Goal: Task Accomplishment & Management: Use online tool/utility

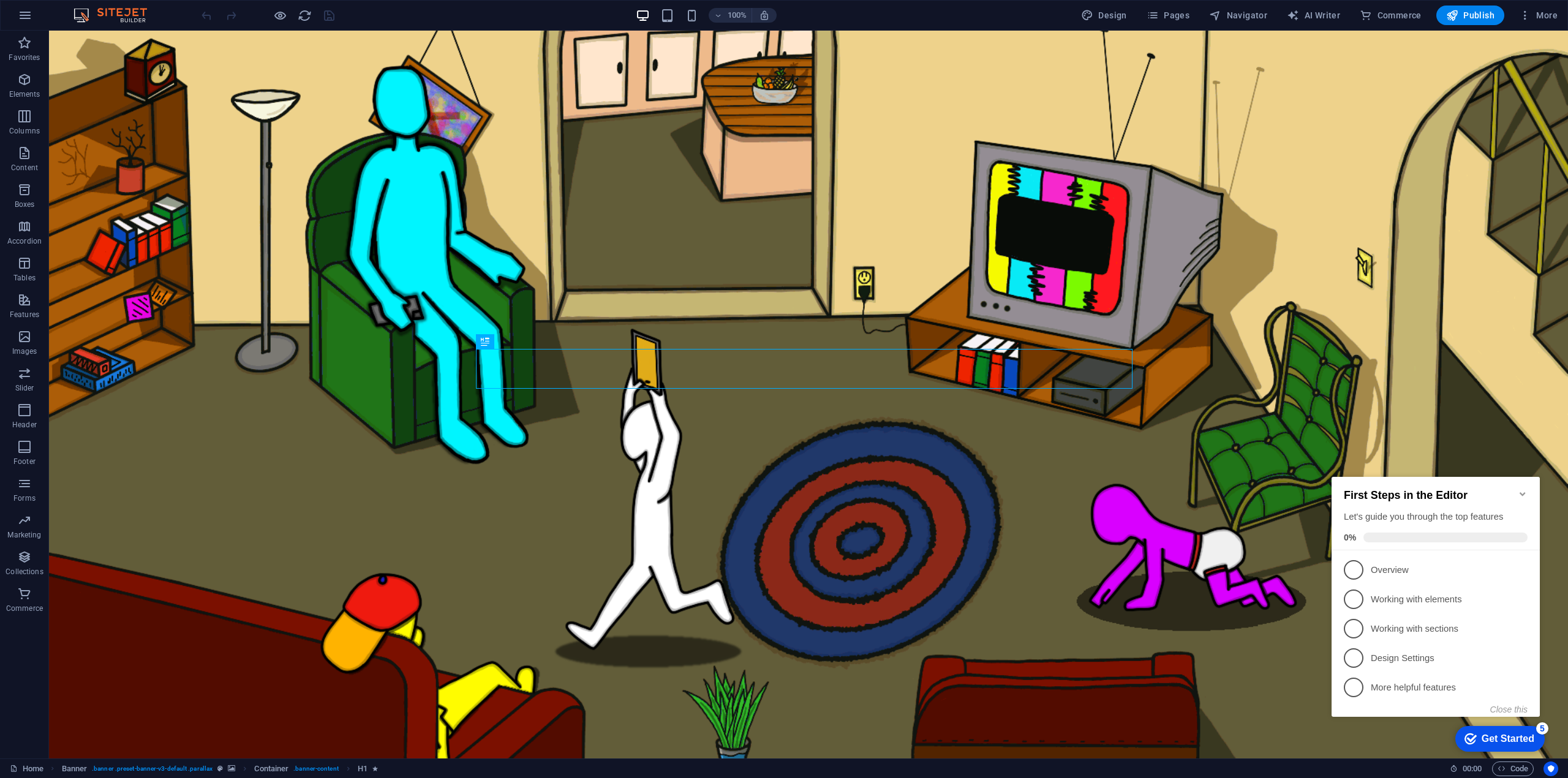
click at [1520, 489] on icon "Minimize checklist" at bounding box center [1522, 494] width 10 height 9
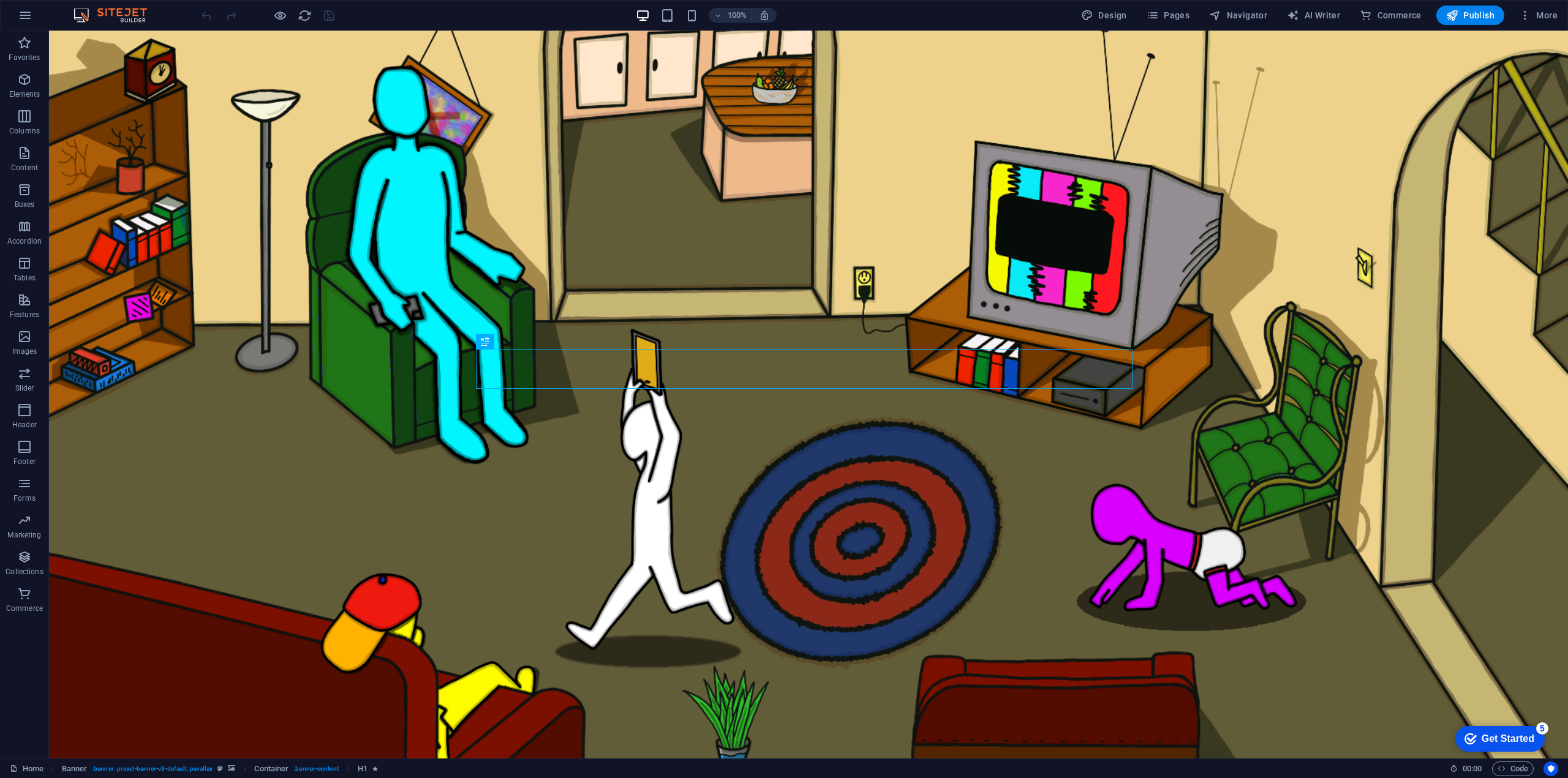
click at [1486, 749] on div "checkmark Get Started 5" at bounding box center [1499, 738] width 89 height 25
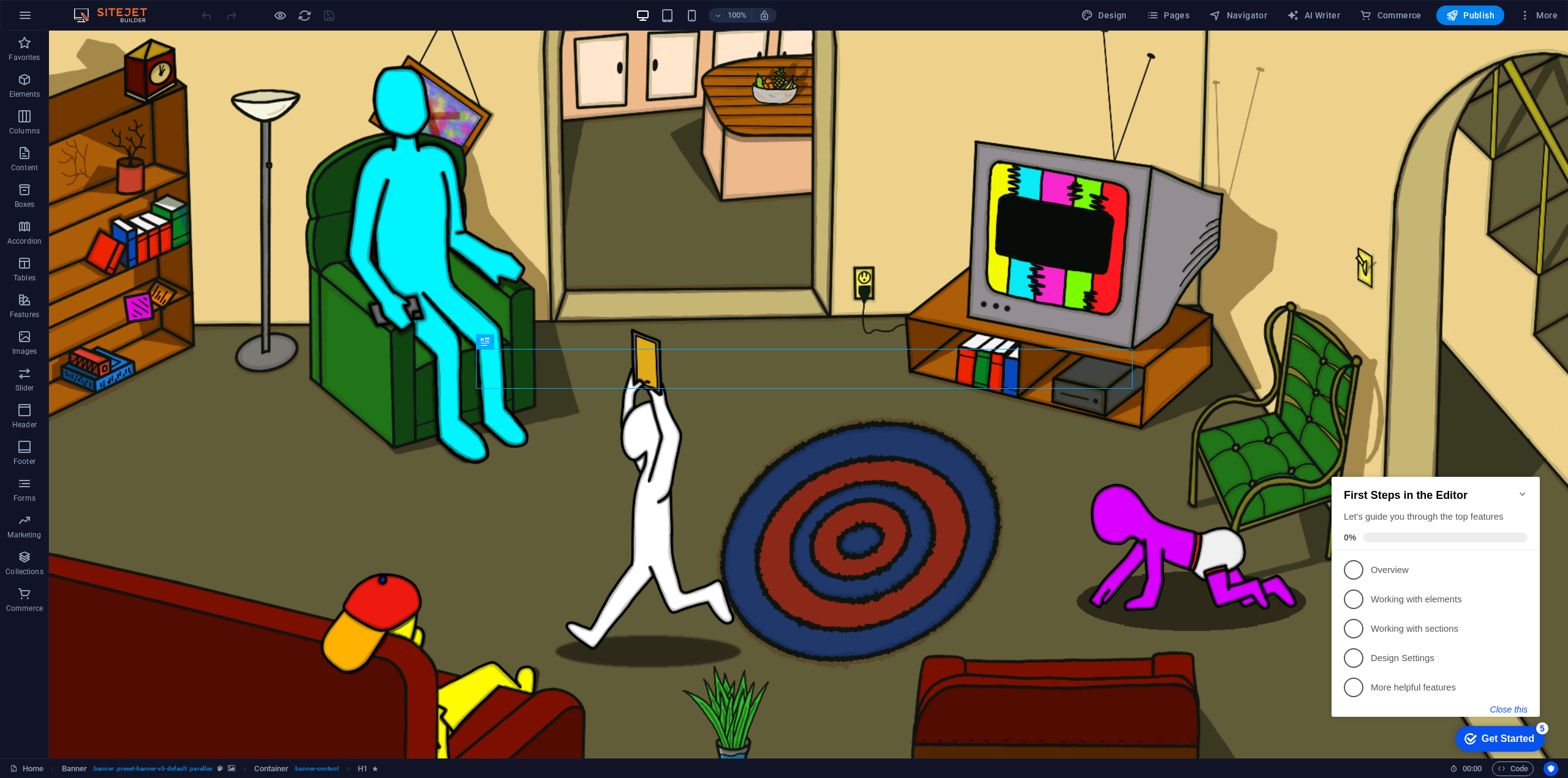
click at [1505, 704] on button "Close this" at bounding box center [1508, 709] width 37 height 9
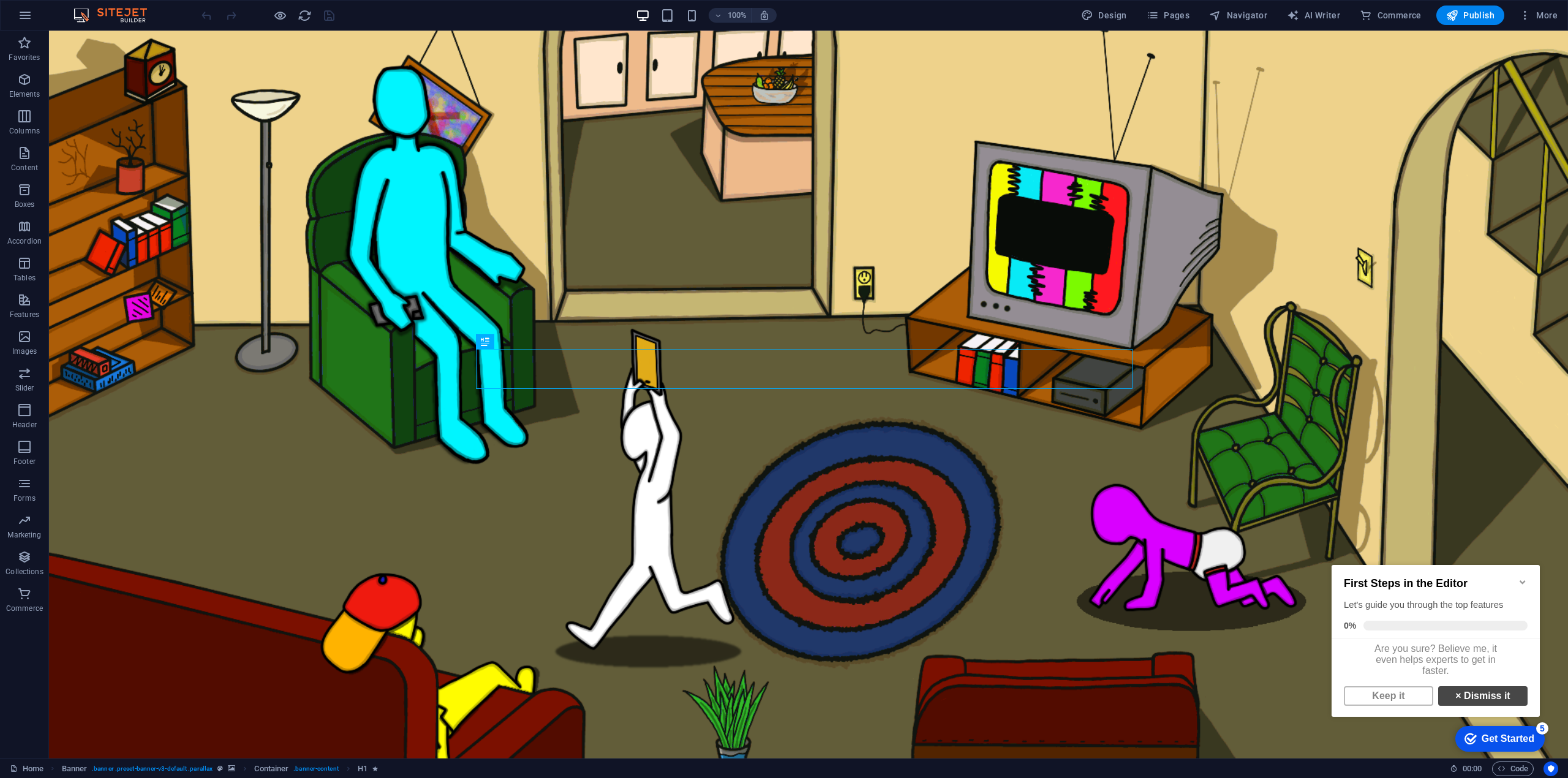
click at [1491, 706] on link "× Dismiss it" at bounding box center [1482, 696] width 89 height 20
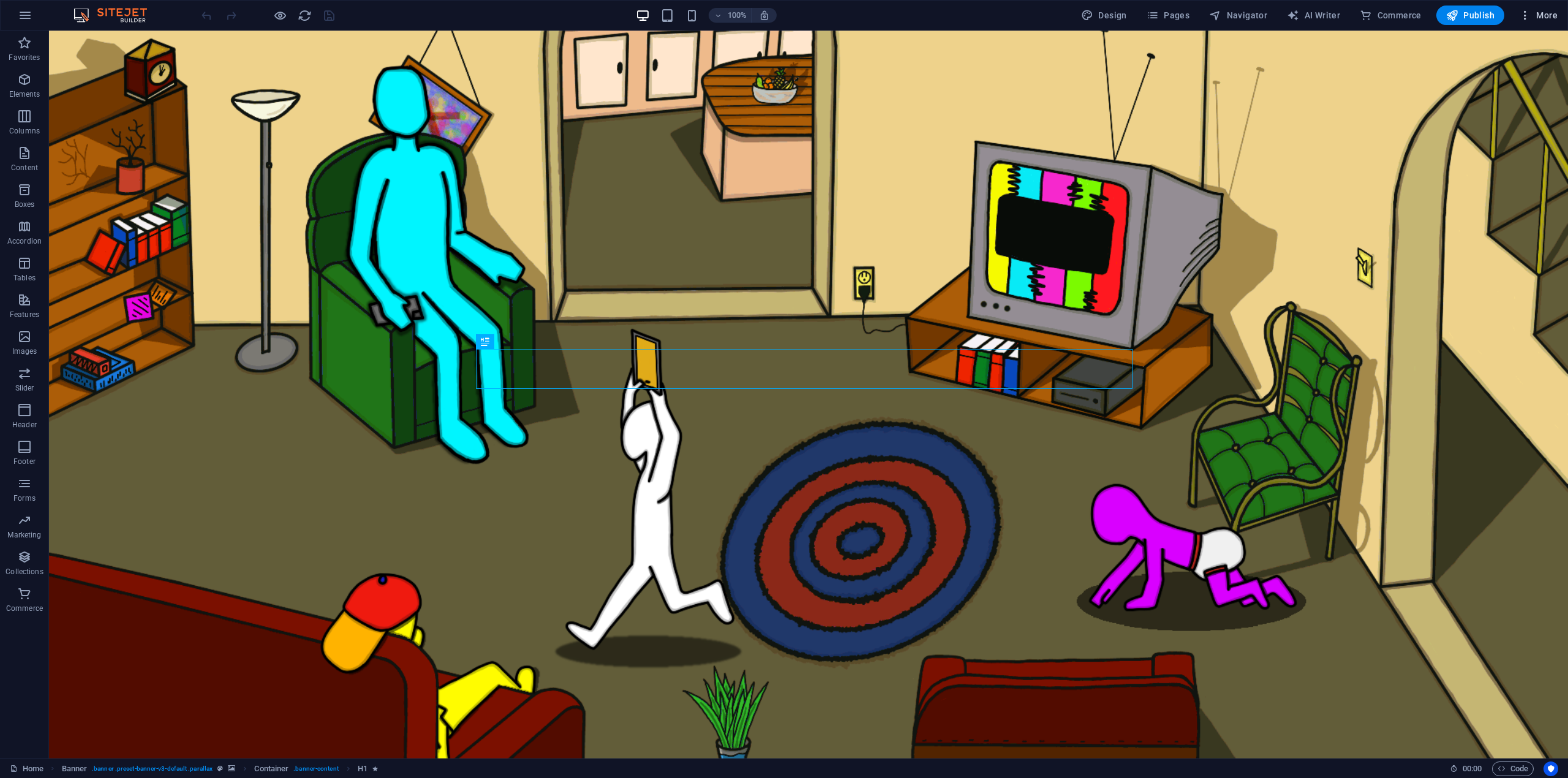
click at [1534, 18] on span "More" at bounding box center [1538, 15] width 39 height 12
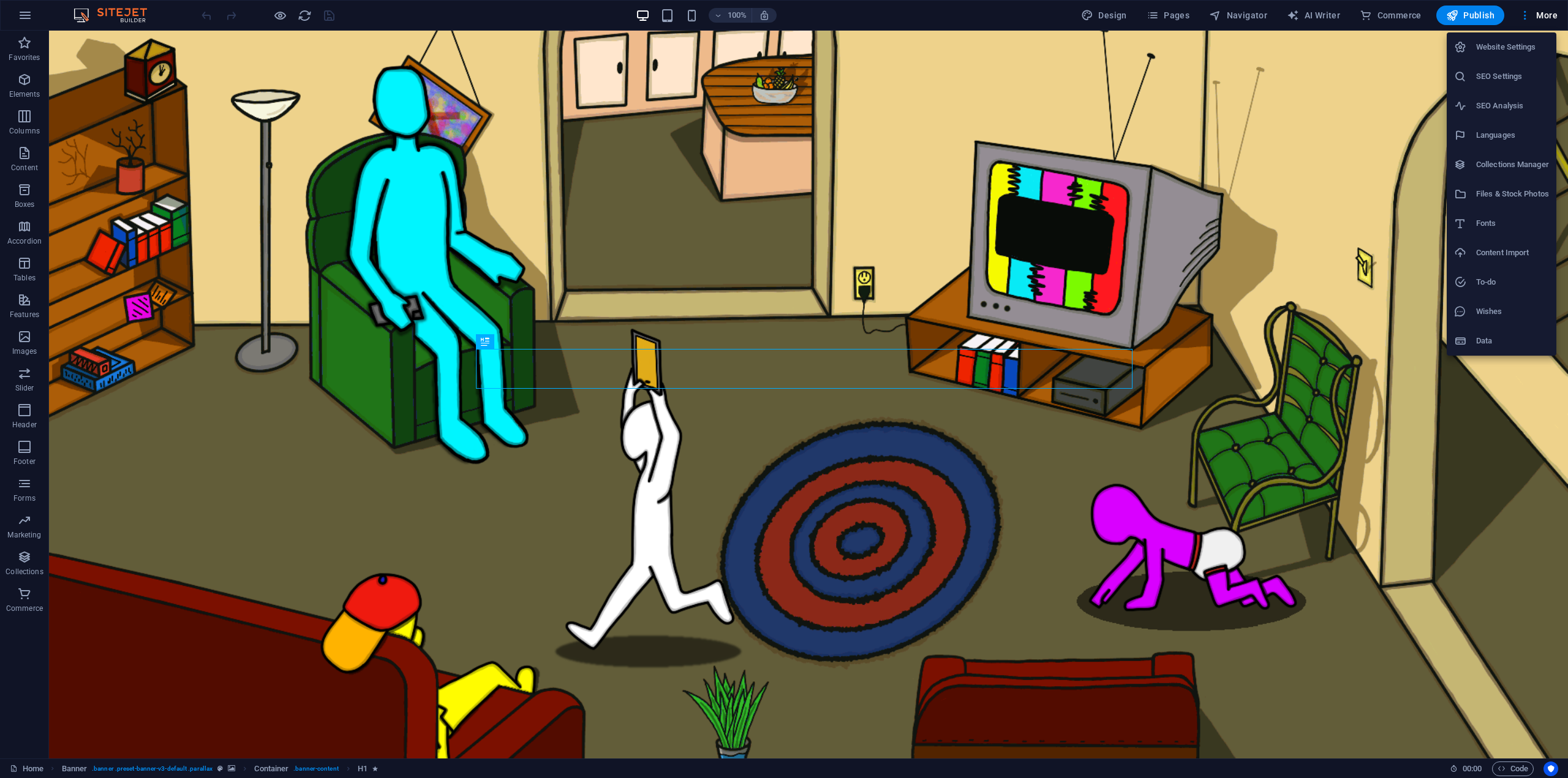
click at [1504, 287] on h6 "To-do" at bounding box center [1513, 282] width 73 height 15
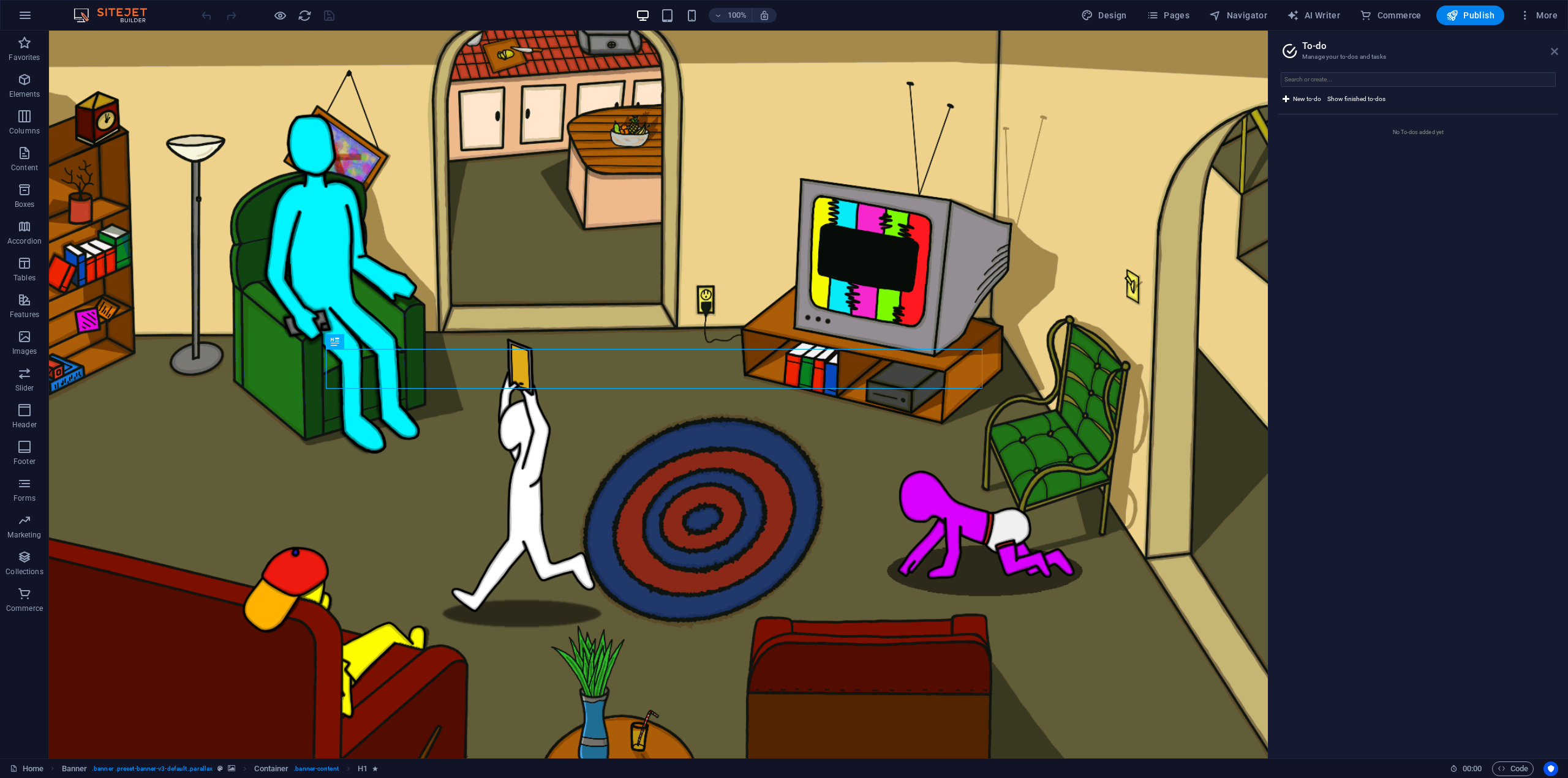
click at [1555, 53] on icon at bounding box center [1554, 51] width 7 height 9
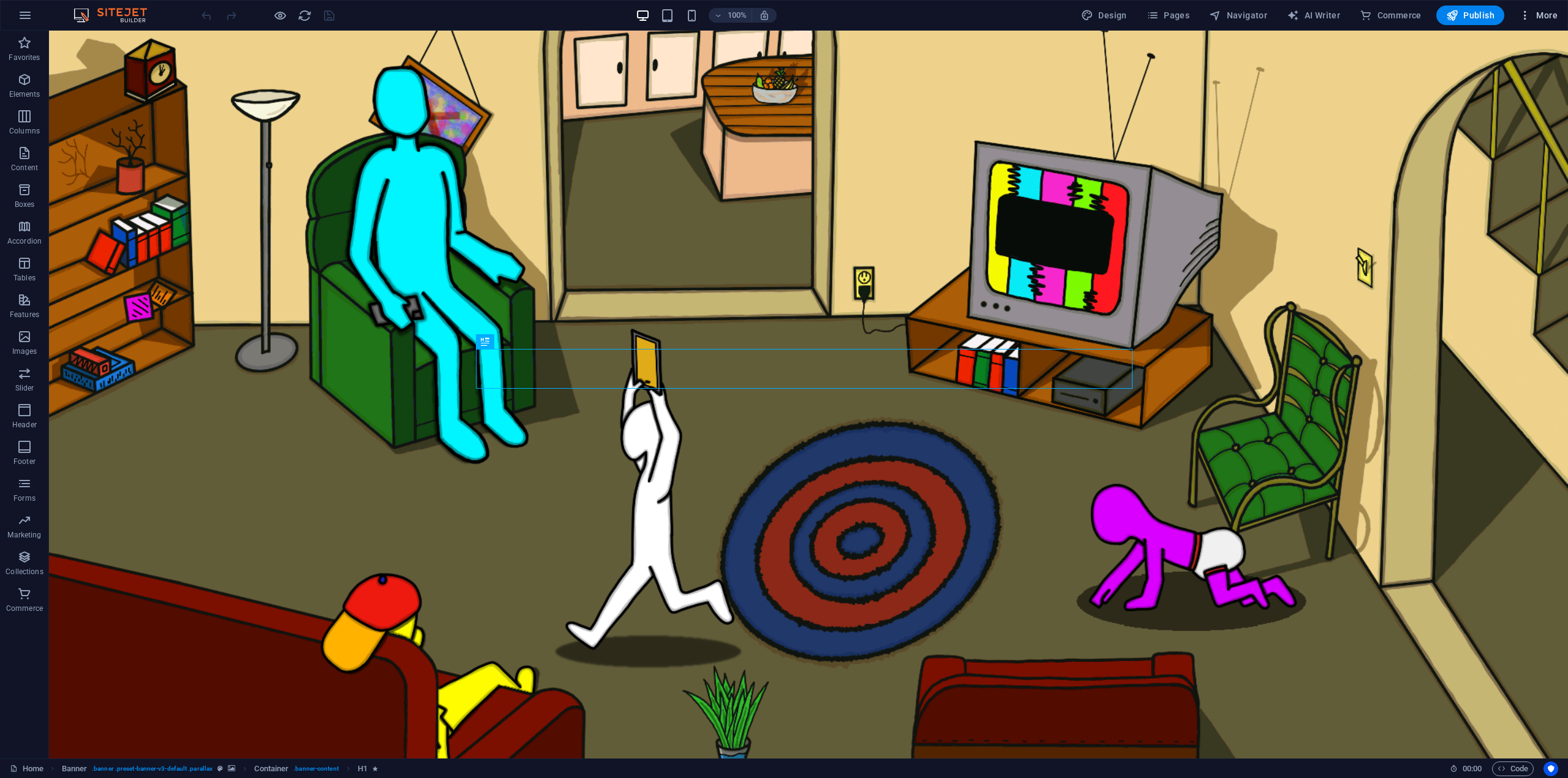
click at [1541, 15] on span "More" at bounding box center [1538, 15] width 39 height 12
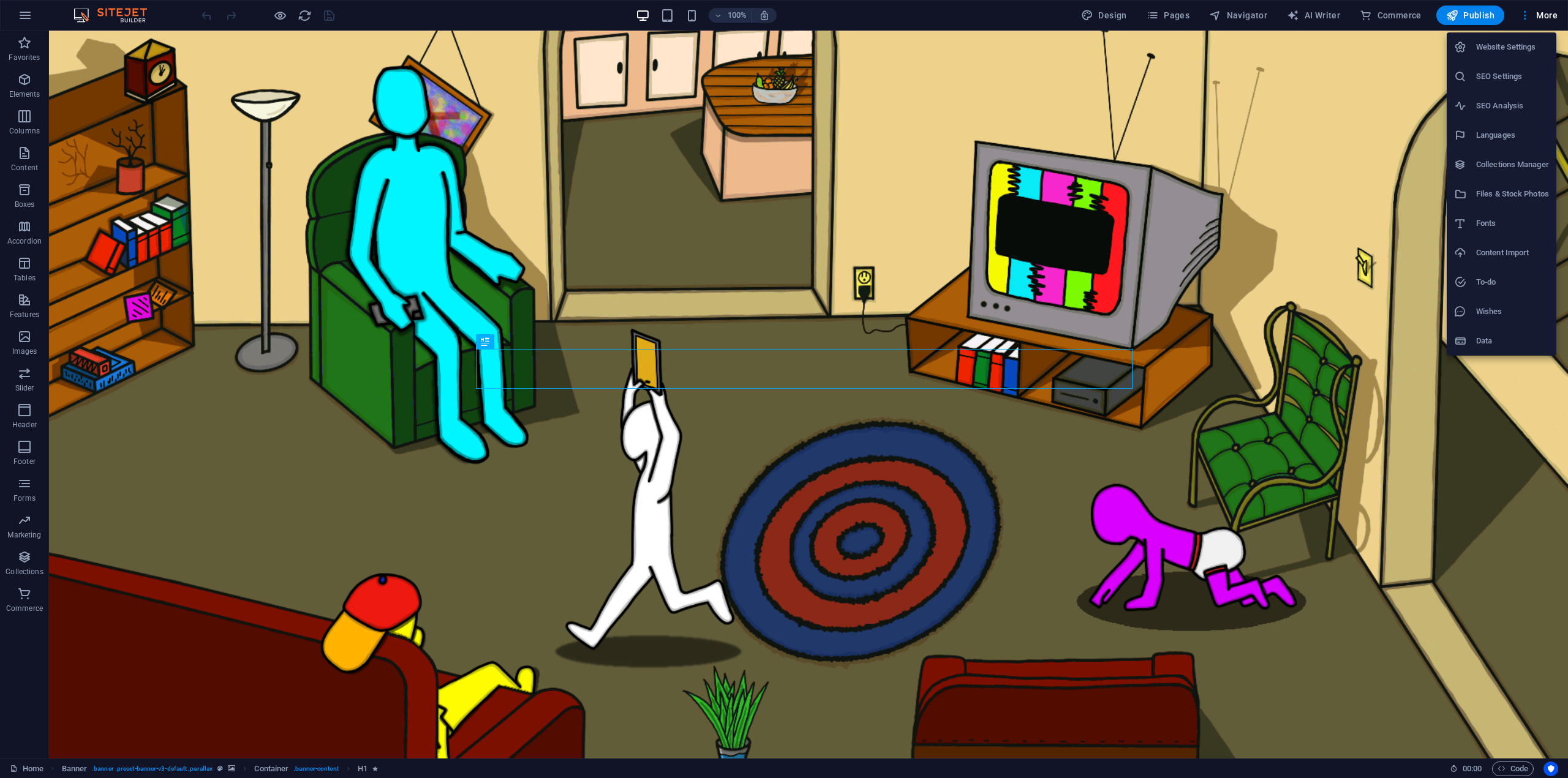
click at [1532, 74] on h6 "SEO Settings" at bounding box center [1513, 76] width 73 height 15
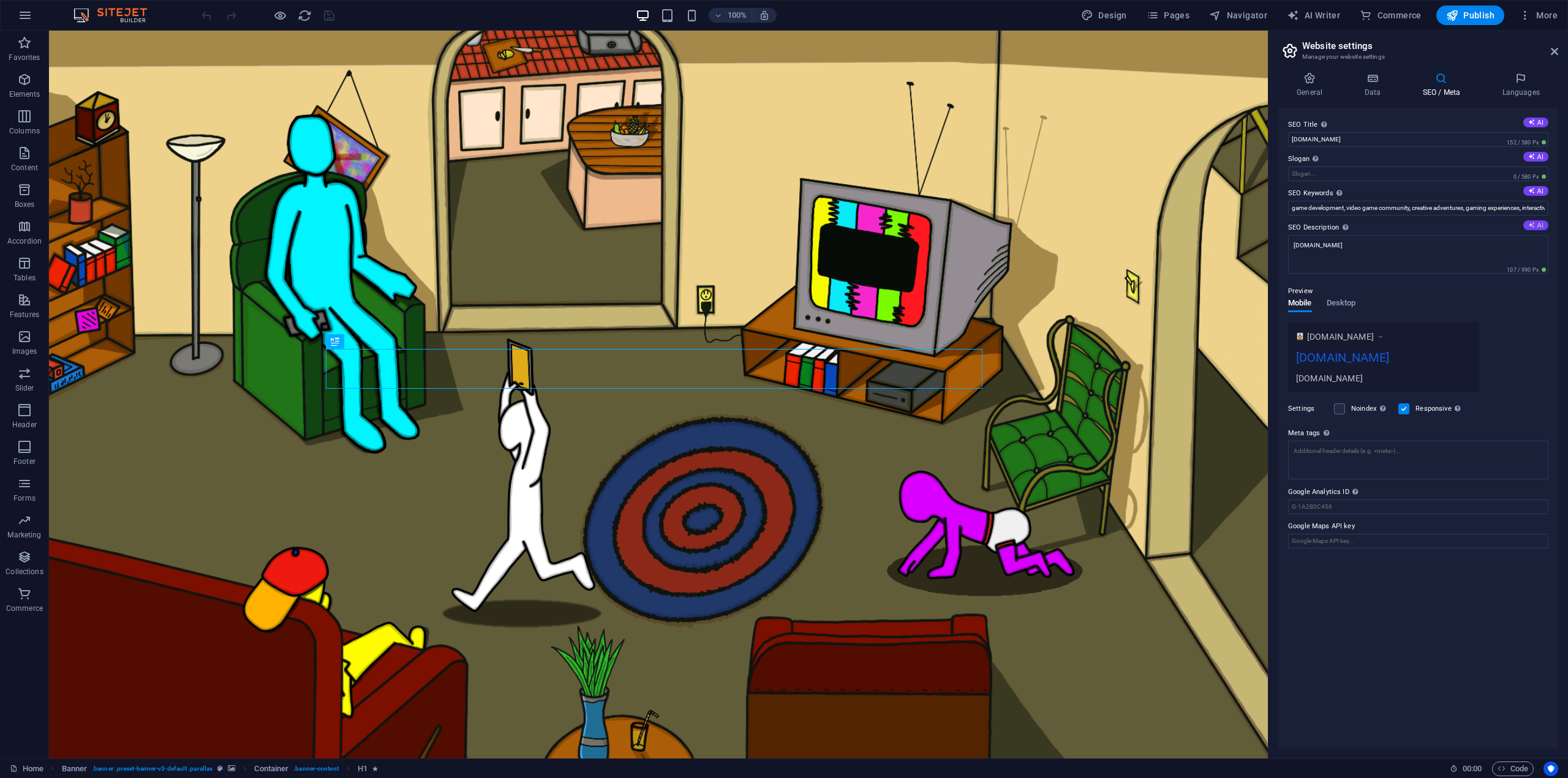
click at [1539, 226] on button "AI" at bounding box center [1536, 225] width 25 height 9
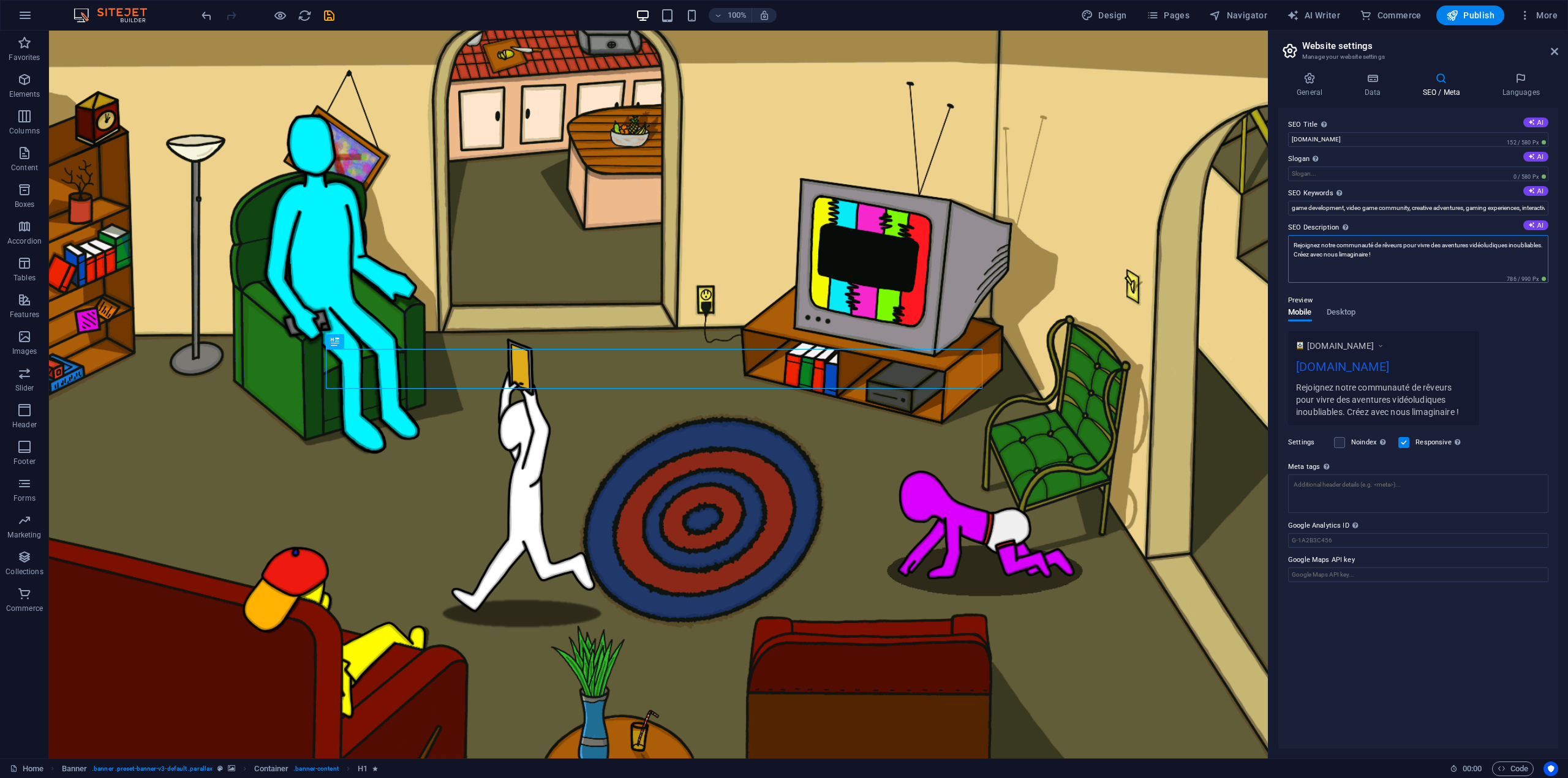
click at [1378, 256] on textarea "Rejoignez notre communauté de rêveurs pour vivre des aventures vidéoludiques in…" at bounding box center [1418, 259] width 261 height 47
click at [1375, 256] on textarea "Rejoignez notre communauté de rêveurs pour vivre des aventures vidéoludiques in…" at bounding box center [1418, 259] width 261 height 47
click at [1377, 256] on textarea "Rejoignez notre communauté de rêveurs pour vivre des aventures vidéoludiques in…" at bounding box center [1418, 259] width 261 height 47
type textarea "Rejoignez notre communauté de rêveurs pour vivre des aventures vidéoludiques in…"
click at [1508, 352] on div "[DOMAIN_NAME] [DOMAIN_NAME] Rejoignez notre communauté de rêveurs pour vivre de…" at bounding box center [1418, 378] width 261 height 94
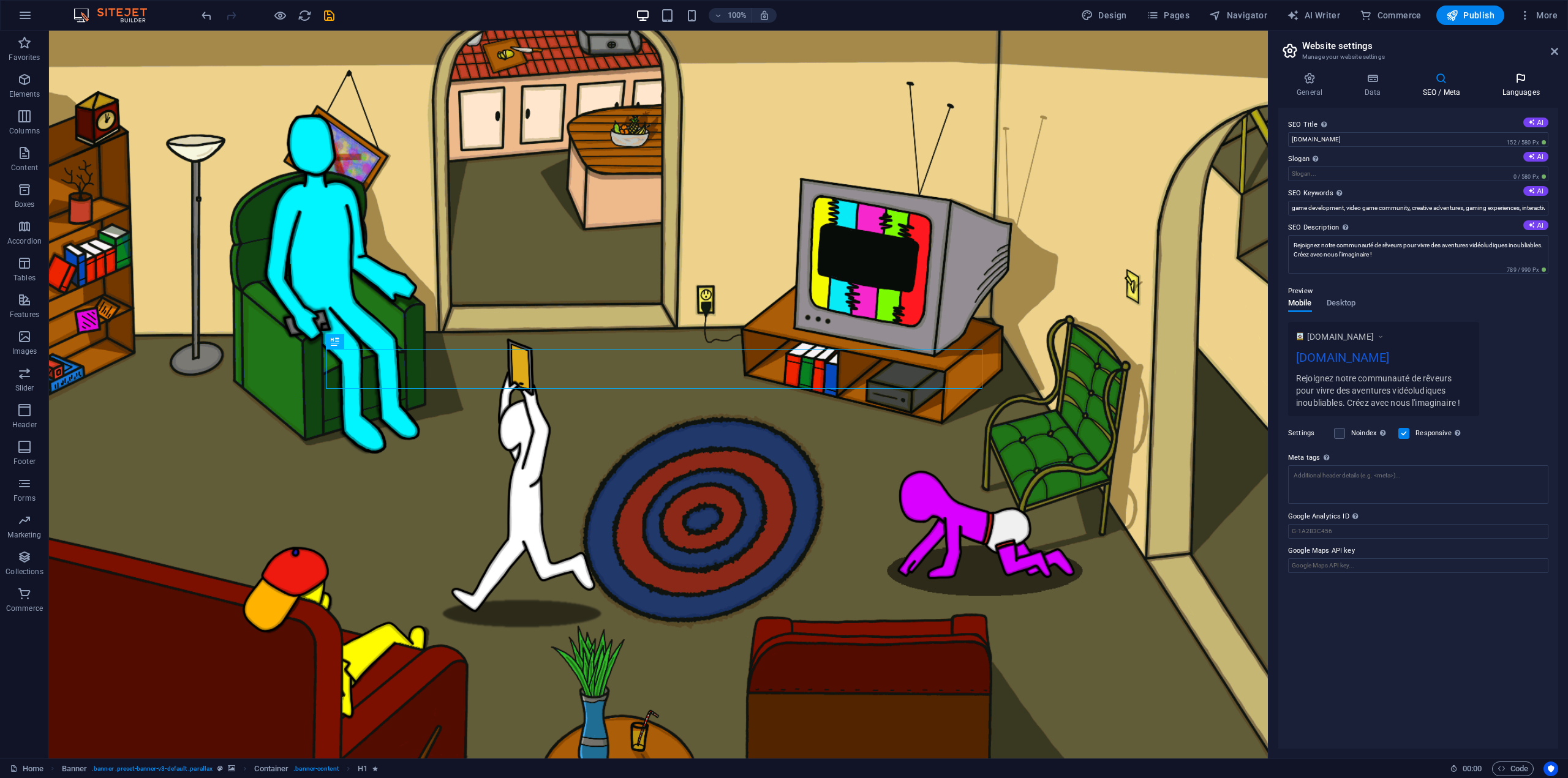
click at [1532, 81] on icon at bounding box center [1520, 78] width 74 height 12
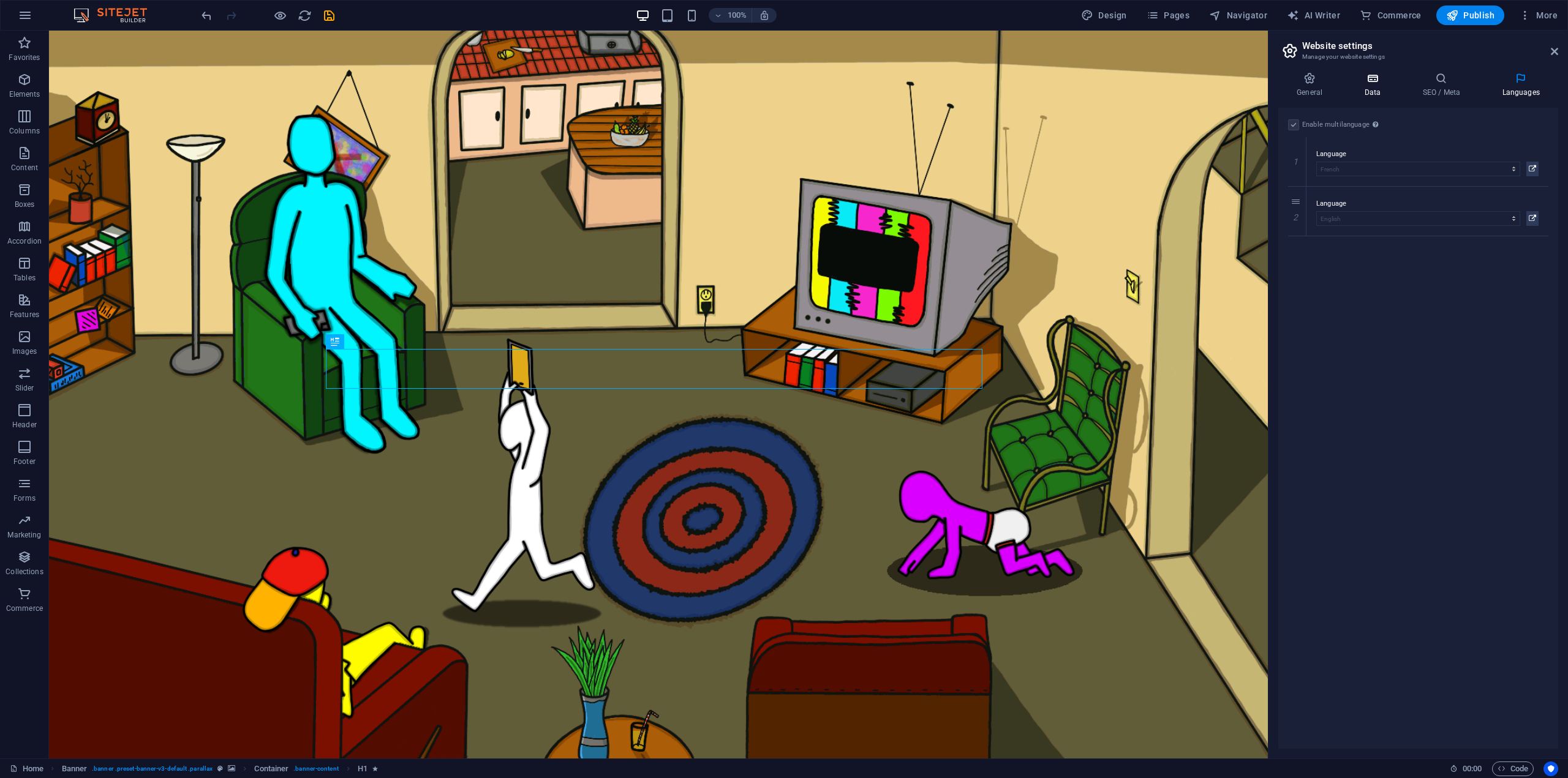
click at [1377, 82] on icon at bounding box center [1372, 78] width 53 height 12
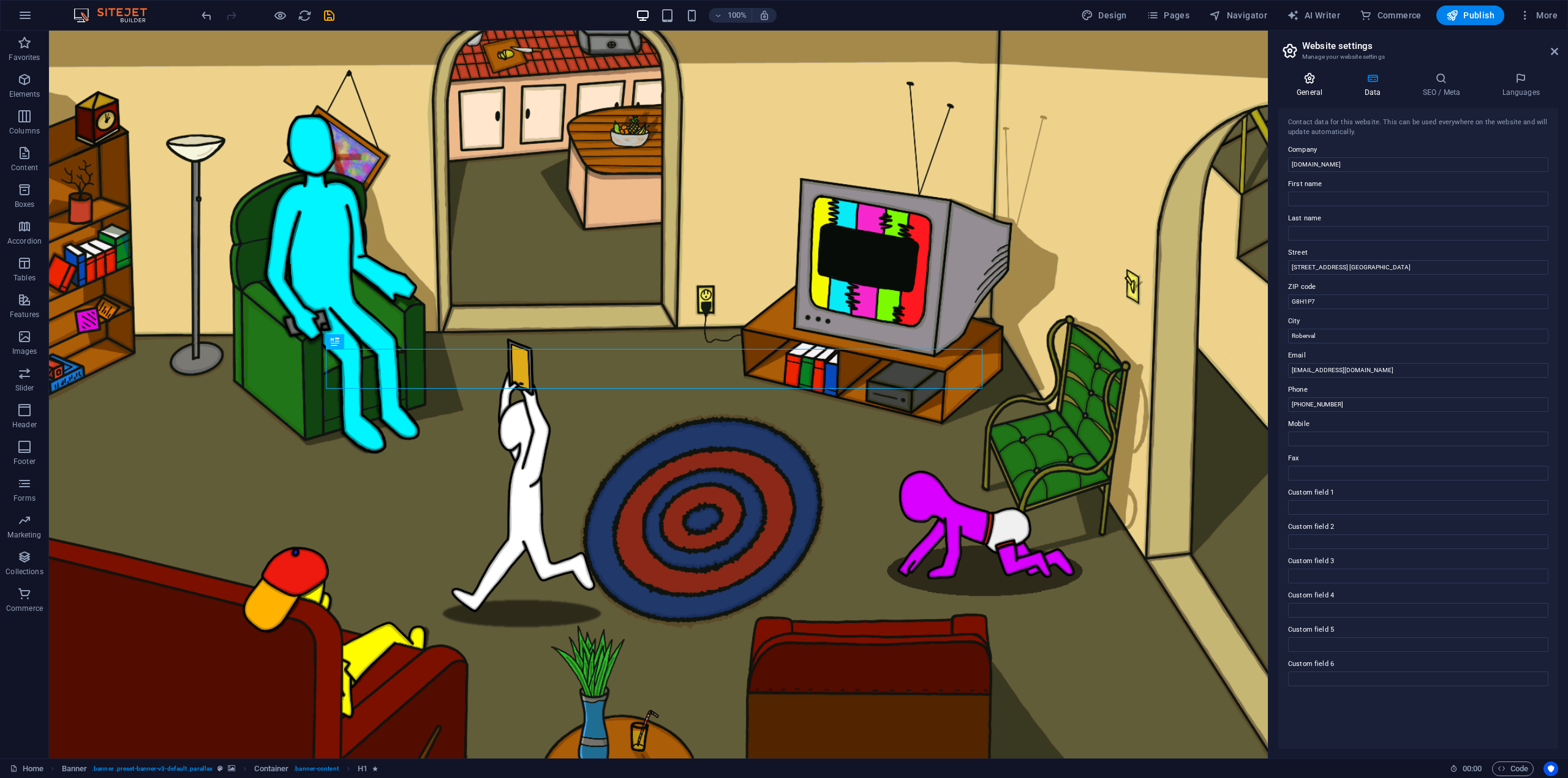
click at [1309, 82] on icon at bounding box center [1309, 78] width 63 height 12
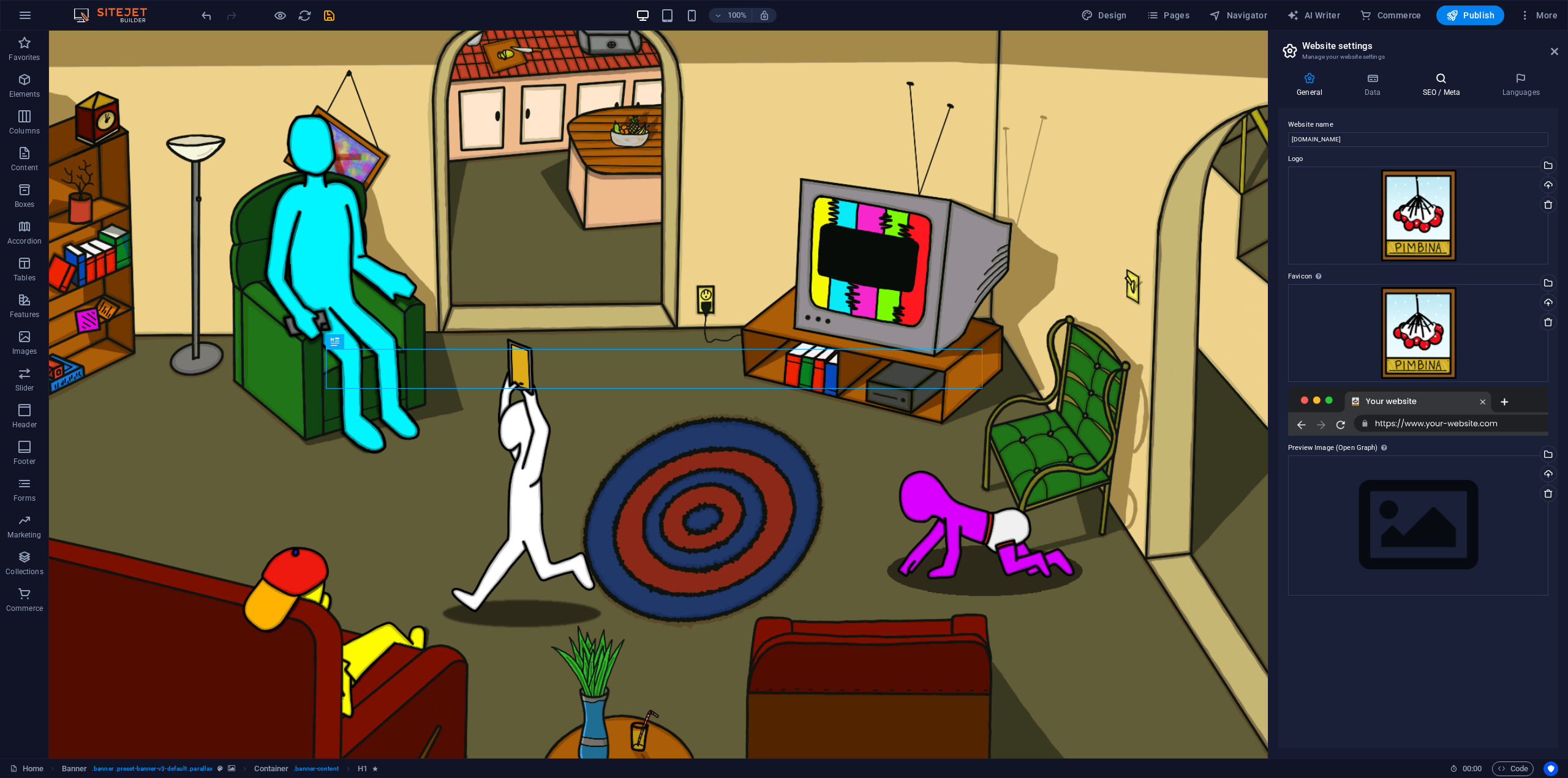
click at [1470, 81] on icon at bounding box center [1441, 78] width 74 height 12
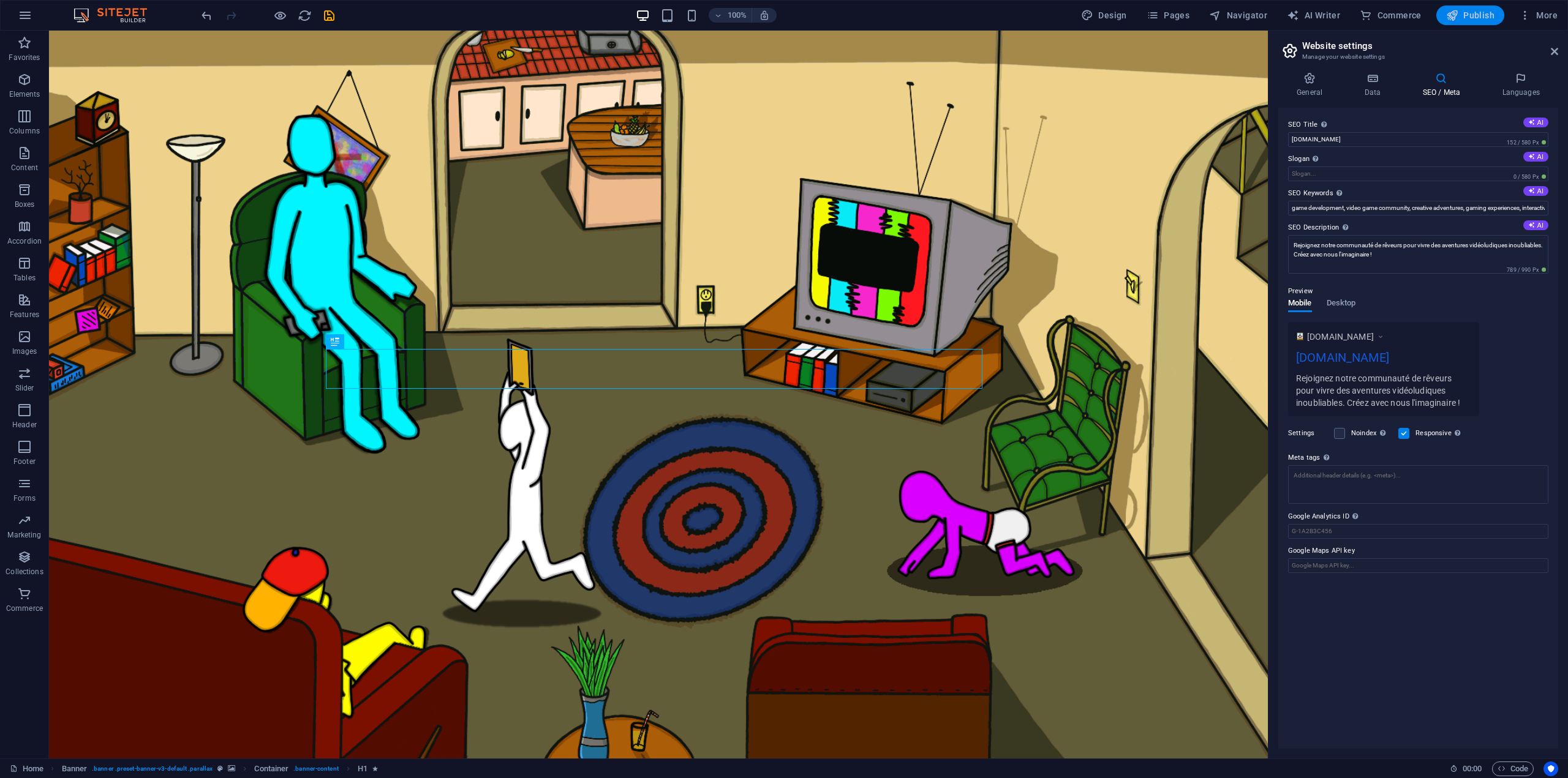
click at [1483, 13] on span "Publish" at bounding box center [1470, 15] width 48 height 12
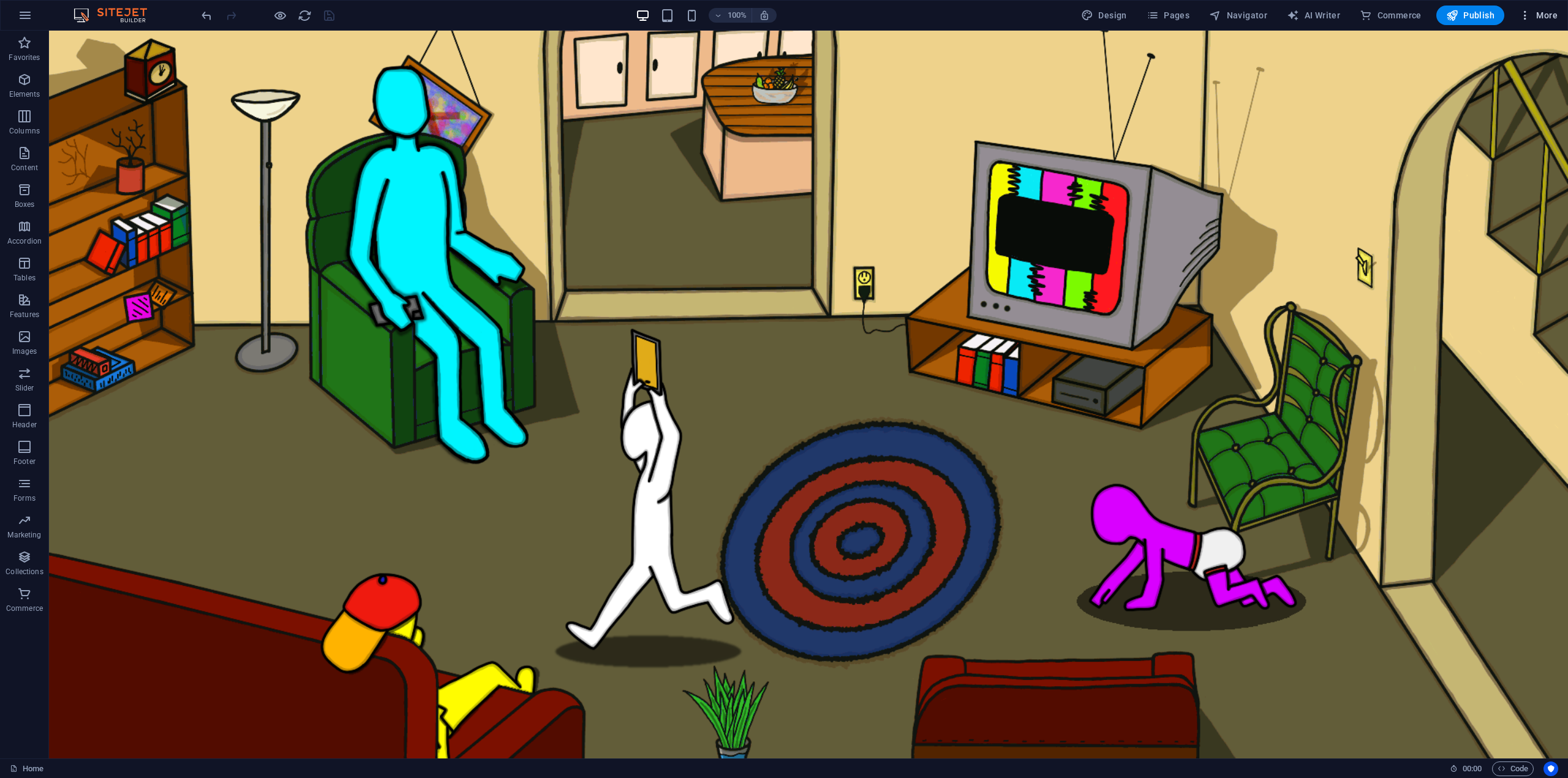
click at [1532, 19] on span "More" at bounding box center [1538, 15] width 39 height 12
click at [1174, 17] on span "Pages" at bounding box center [1168, 15] width 43 height 12
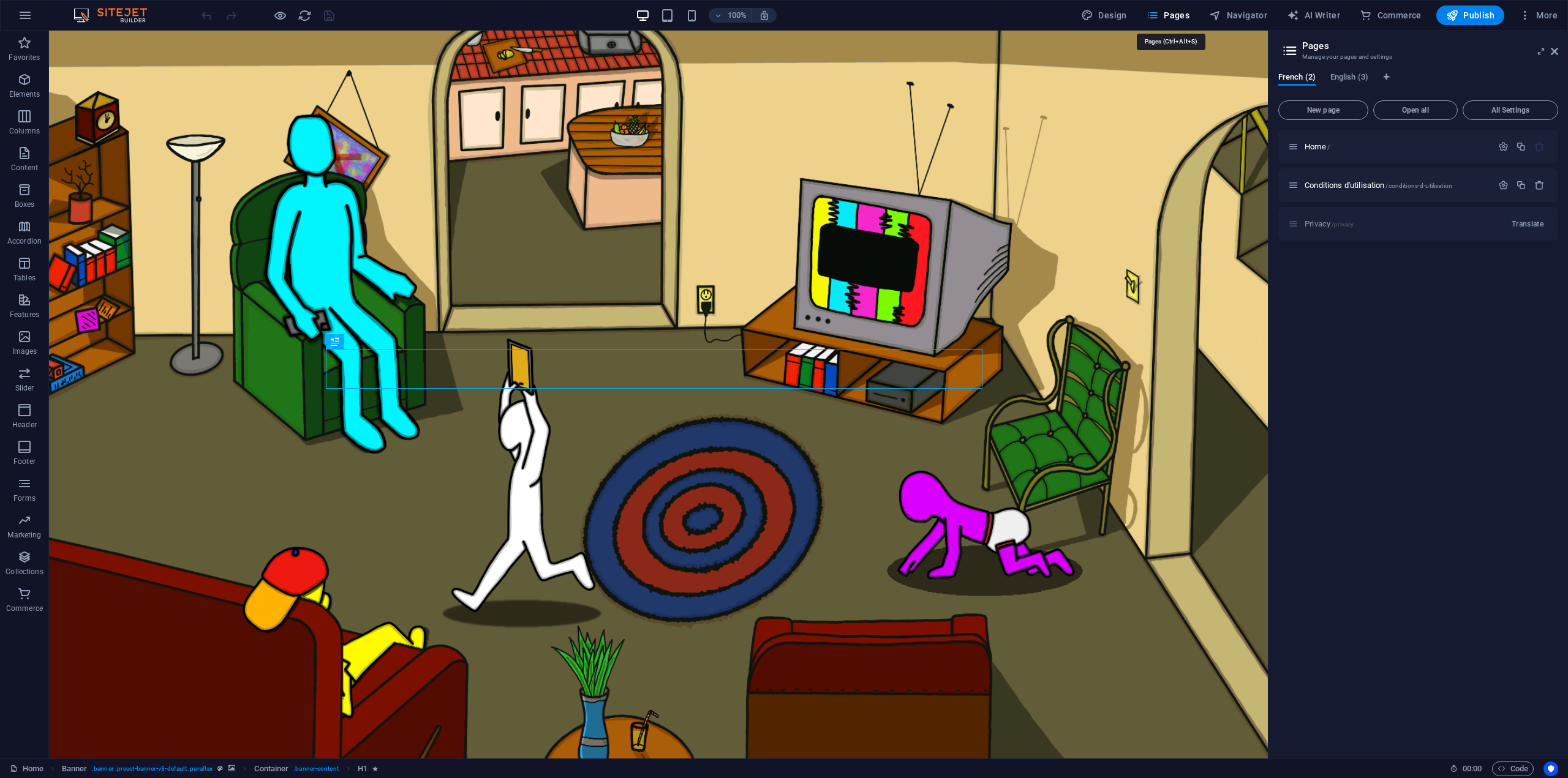
click at [1174, 16] on span "Pages" at bounding box center [1168, 15] width 43 height 12
click at [1543, 17] on span "More" at bounding box center [1538, 15] width 39 height 12
click at [1502, 100] on h6 "SEO Analysis" at bounding box center [1513, 106] width 73 height 15
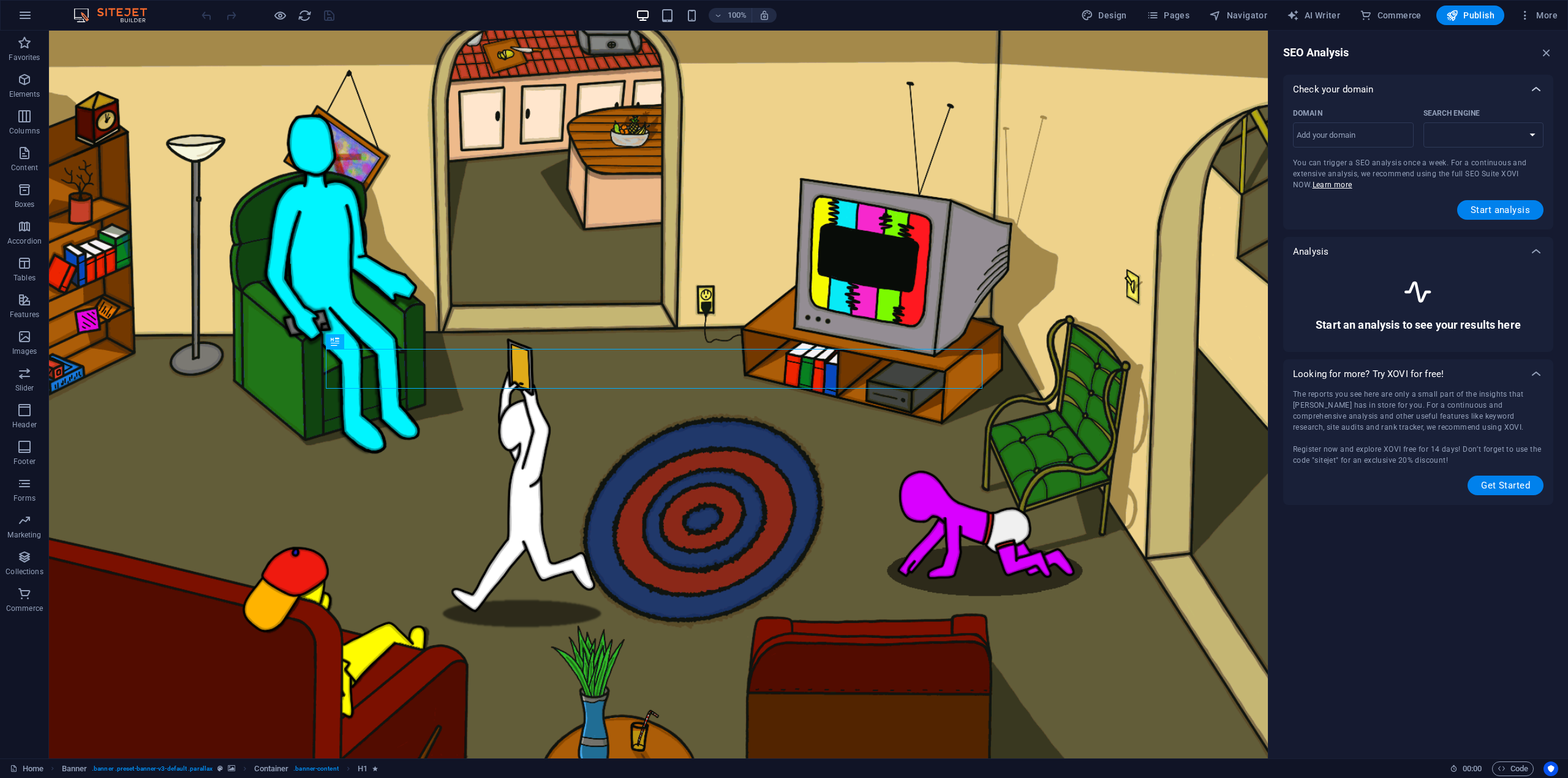
select select "google.com"
click at [1335, 134] on input "Domain ​" at bounding box center [1353, 135] width 120 height 20
click at [1351, 137] on input "Domain ​" at bounding box center [1353, 135] width 120 height 20
click at [1491, 135] on select "google.de google.at google.es google.co.uk google.fr google.it google.ch google…" at bounding box center [1483, 135] width 120 height 25
click at [1379, 236] on div "Check your domain Domain ​ Search Engine google.de google.at google.es google.c…" at bounding box center [1418, 290] width 270 height 431
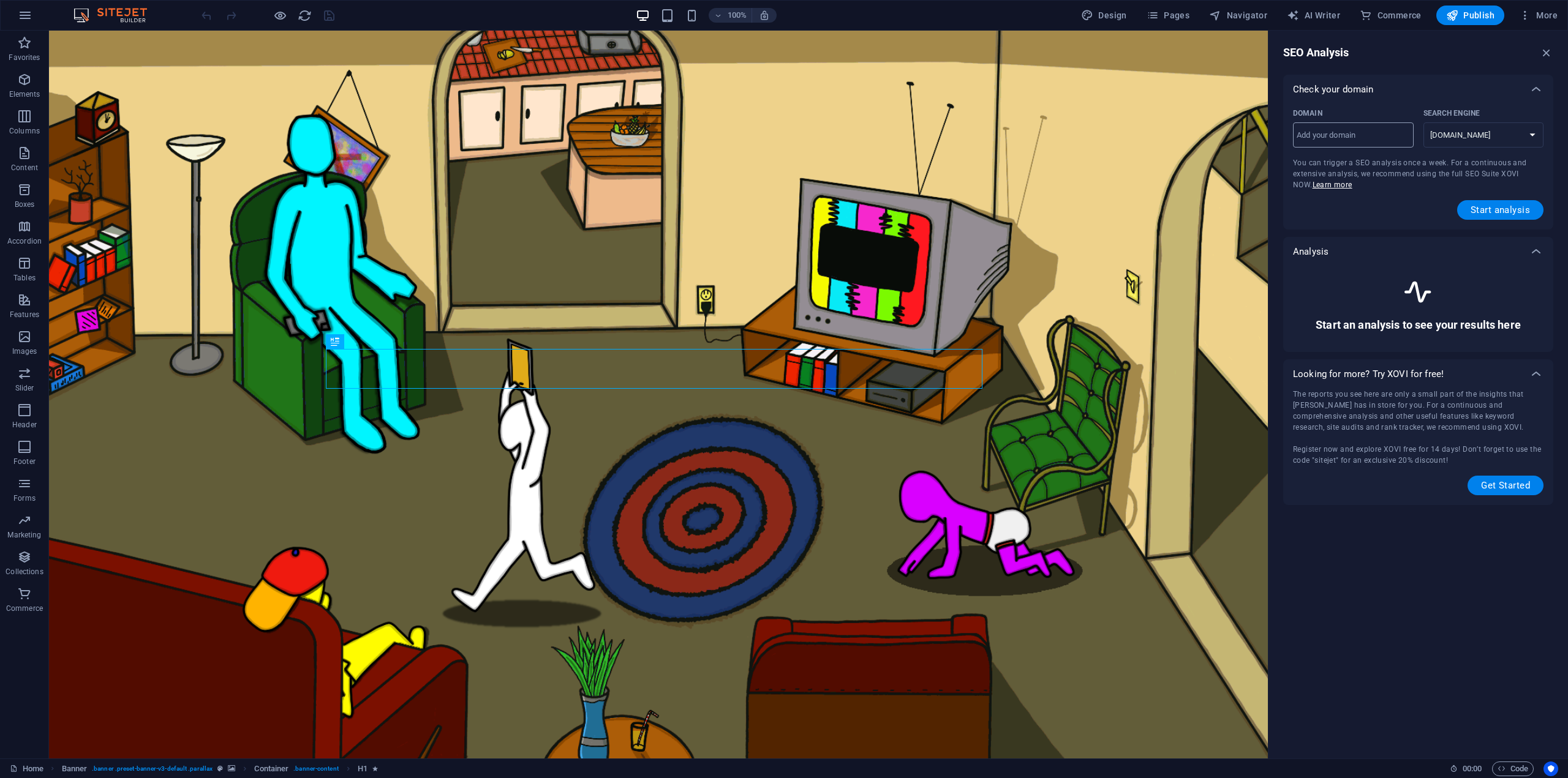
click at [1325, 132] on input "Domain ​" at bounding box center [1353, 135] width 120 height 20
type input "s"
type input "[DOMAIN_NAME]"
click at [1372, 211] on div "Start analysis" at bounding box center [1418, 210] width 250 height 20
click at [1502, 210] on span "Start analysis" at bounding box center [1500, 210] width 59 height 9
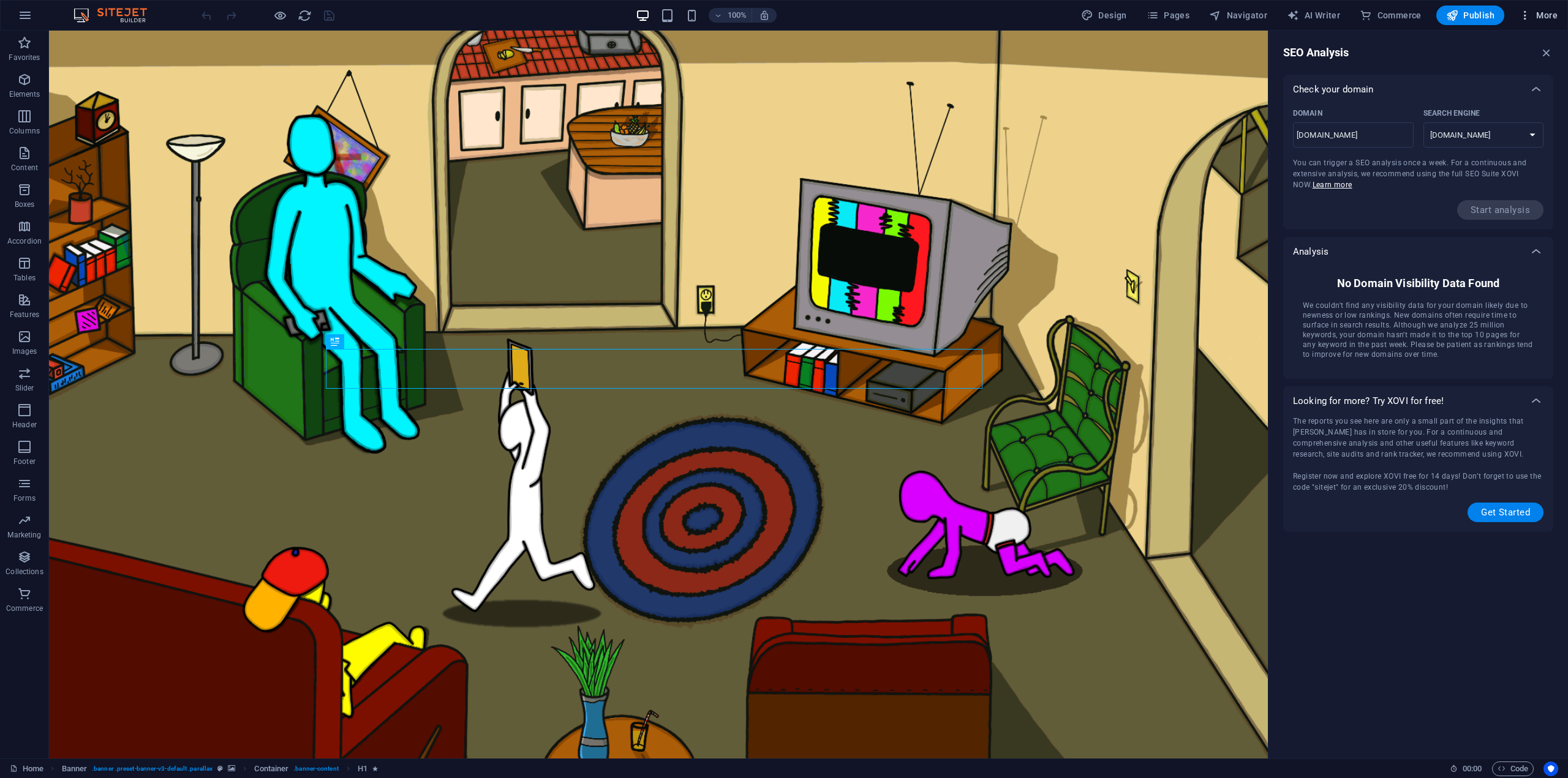
click at [1536, 15] on span "More" at bounding box center [1538, 15] width 39 height 12
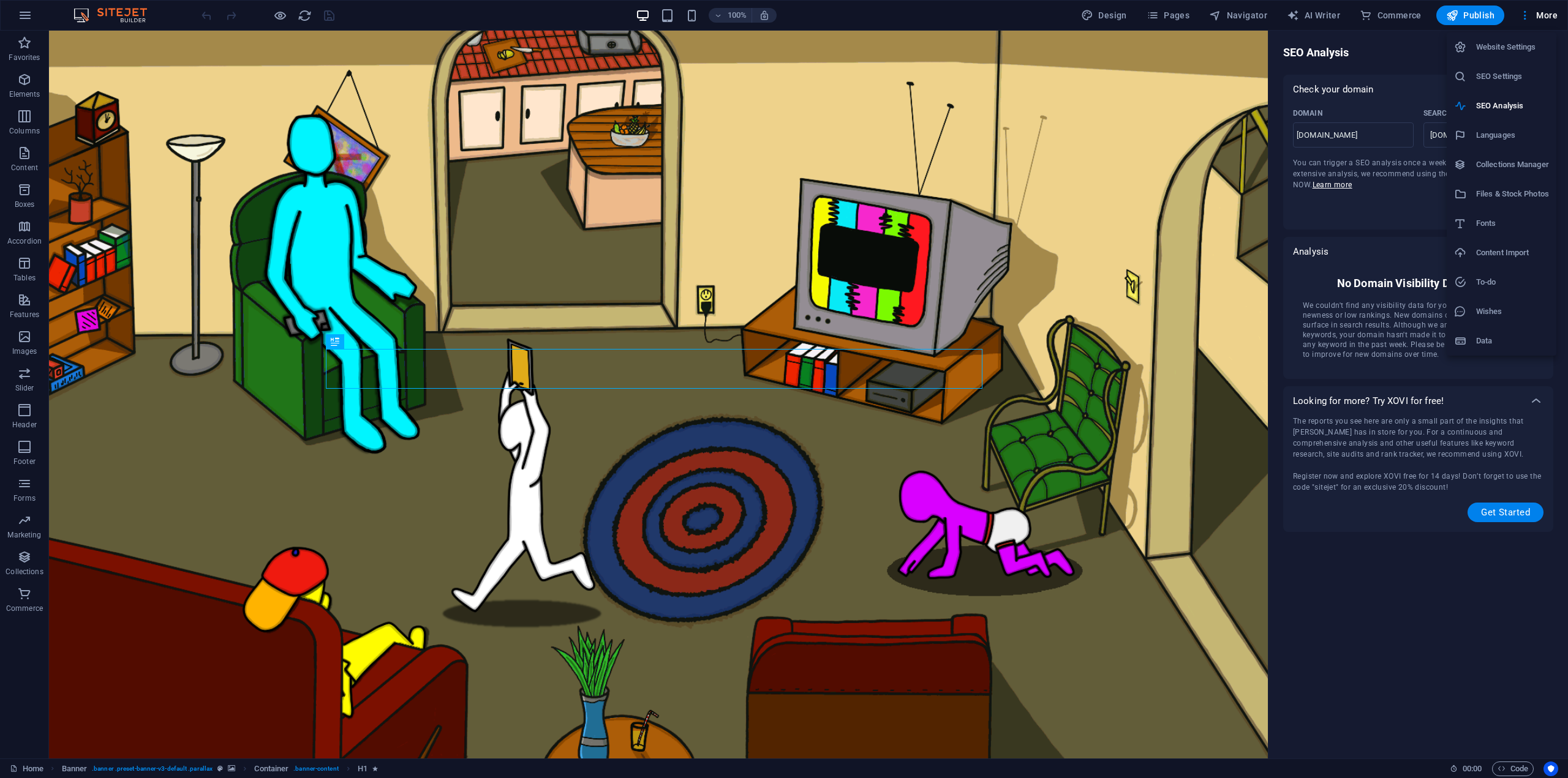
click at [1546, 13] on div at bounding box center [784, 389] width 1568 height 778
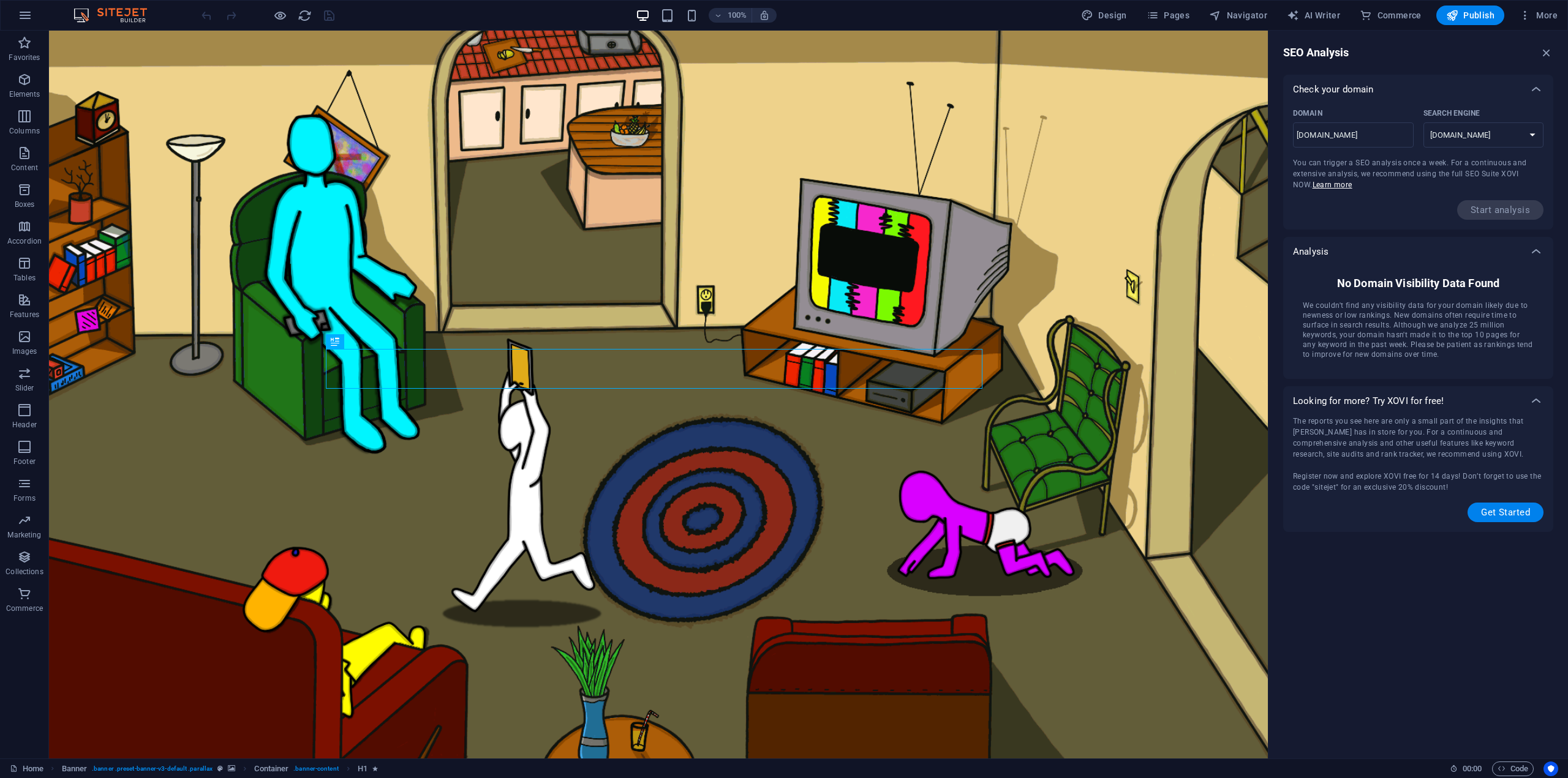
click at [1467, 61] on div "SEO Analysis Check your domain Domain studiopimbina.ca ​ Search Engine google.d…" at bounding box center [1418, 394] width 299 height 727
click at [1541, 53] on icon "button" at bounding box center [1546, 52] width 13 height 13
